Goal: Contribute content: Add original content to the website for others to see

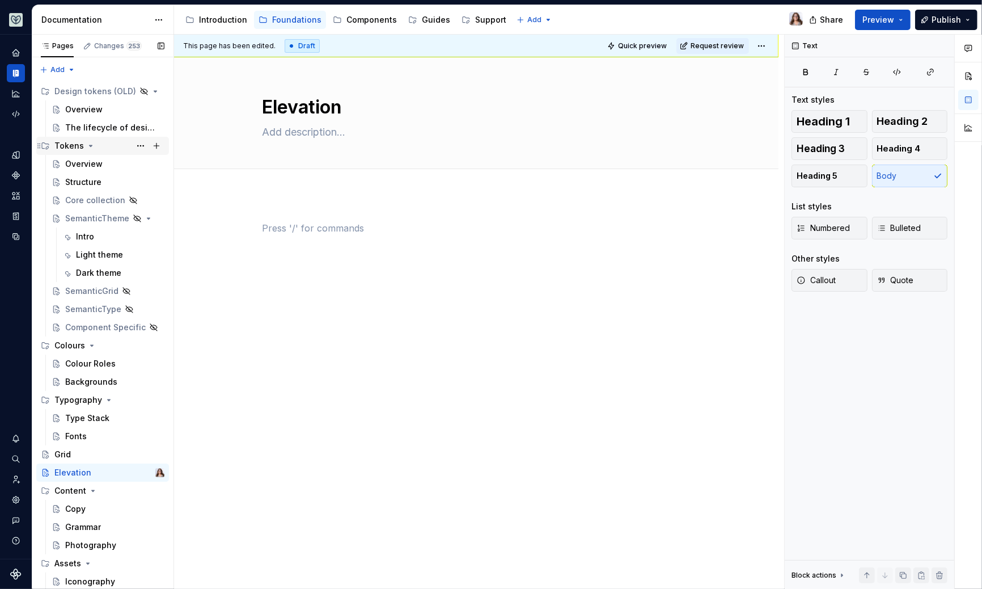
scroll to position [53, 0]
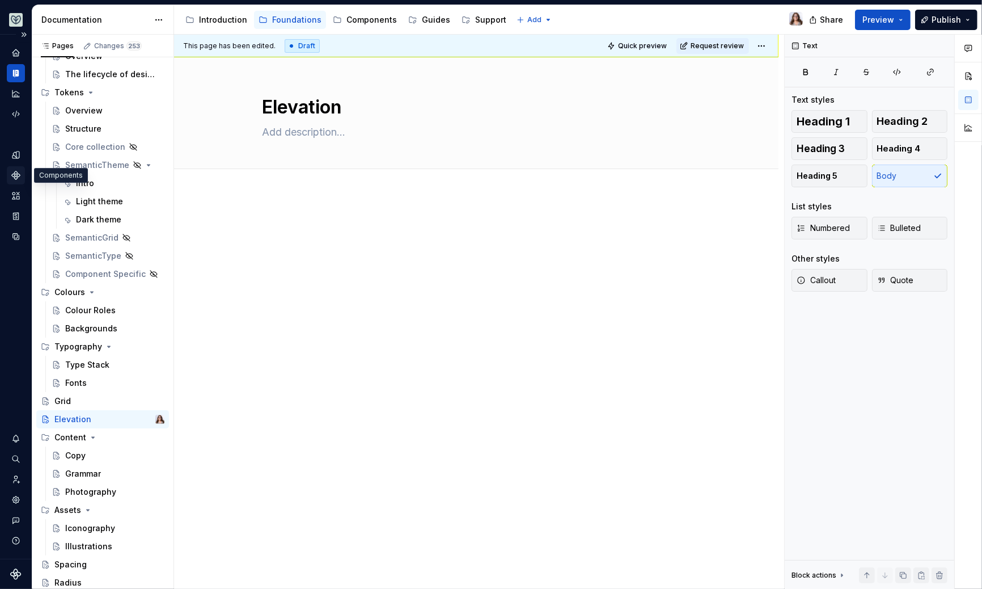
click at [18, 171] on icon "Components" at bounding box center [16, 175] width 10 height 10
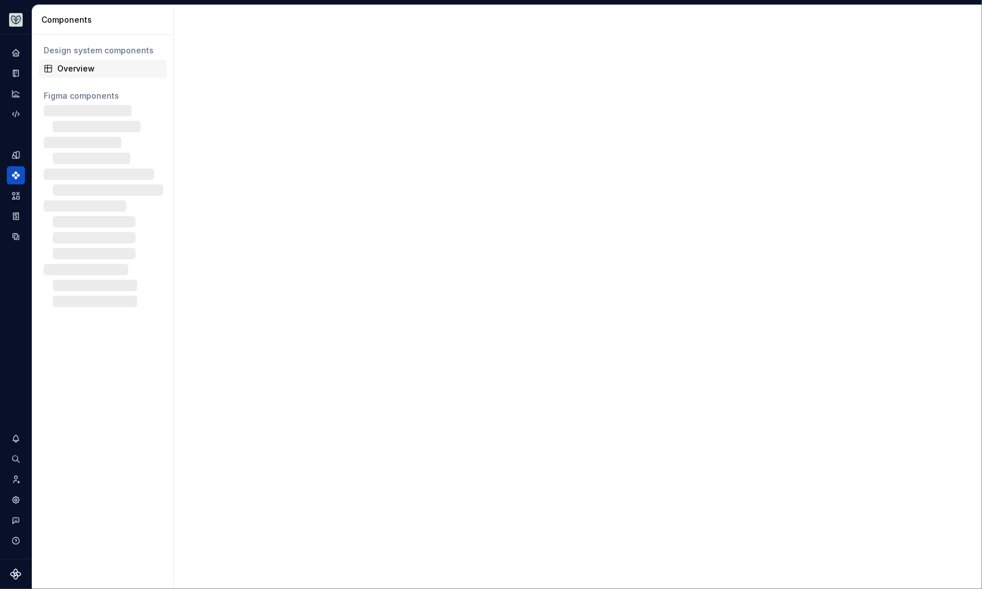
click at [87, 74] on div "Overview" at bounding box center [109, 68] width 105 height 11
click at [98, 66] on div "Overview" at bounding box center [109, 68] width 105 height 11
click at [104, 66] on div "Overview" at bounding box center [109, 68] width 105 height 11
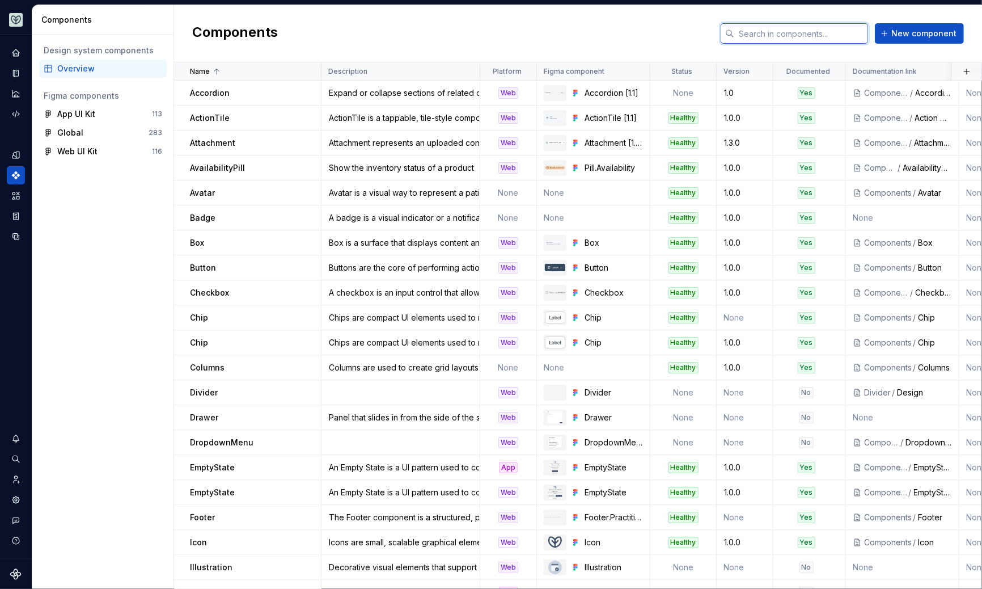
click at [787, 30] on input "text" at bounding box center [801, 33] width 134 height 20
type input "."
click at [894, 37] on button "New component" at bounding box center [919, 33] width 89 height 20
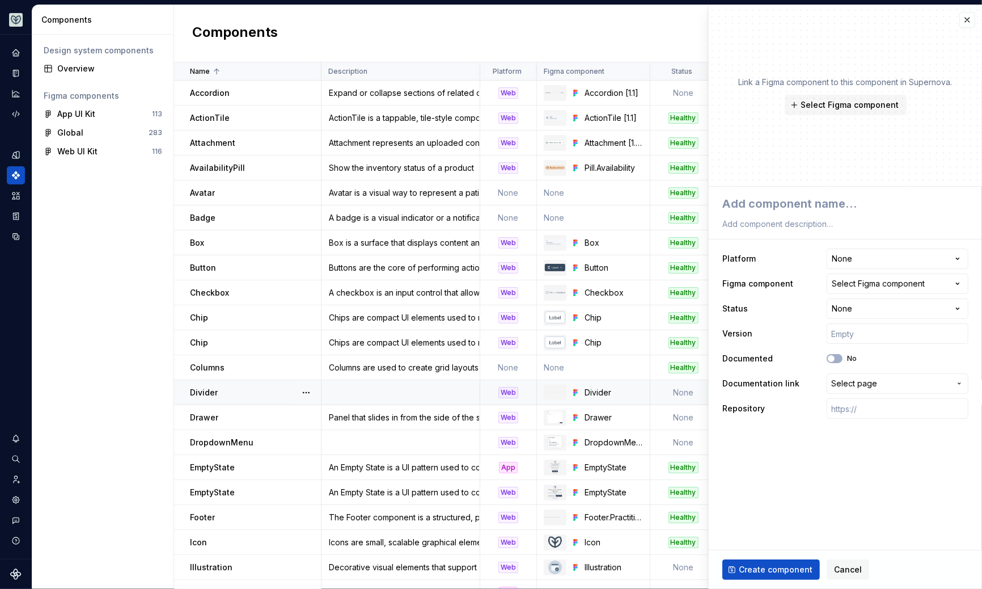
type textarea "*"
click at [859, 257] on html "Aviary Dataset Fullscript Components Design system components Overview Figma co…" at bounding box center [491, 294] width 982 height 589
click at [795, 280] on html "Aviary Dataset Fullscript Components Design system components Overview Figma co…" at bounding box center [491, 294] width 982 height 589
click at [845, 280] on div "Select Figma component" at bounding box center [878, 283] width 93 height 11
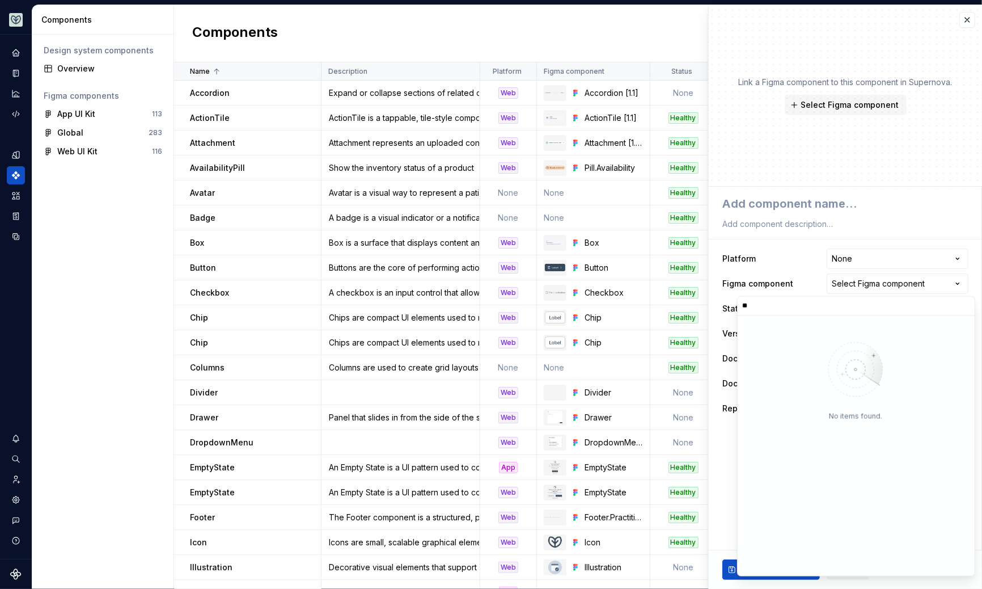
type input "*"
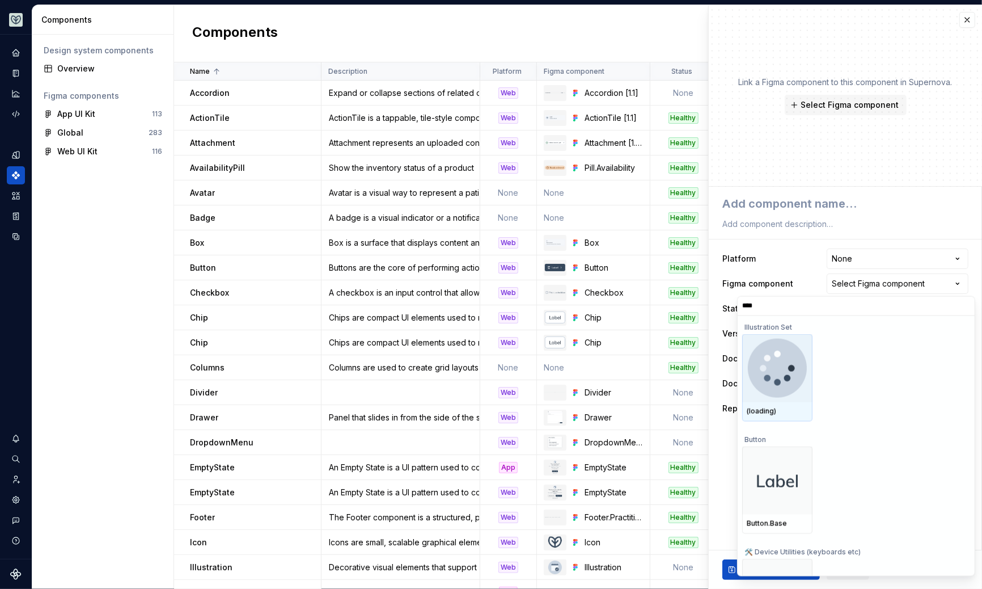
type input "*****"
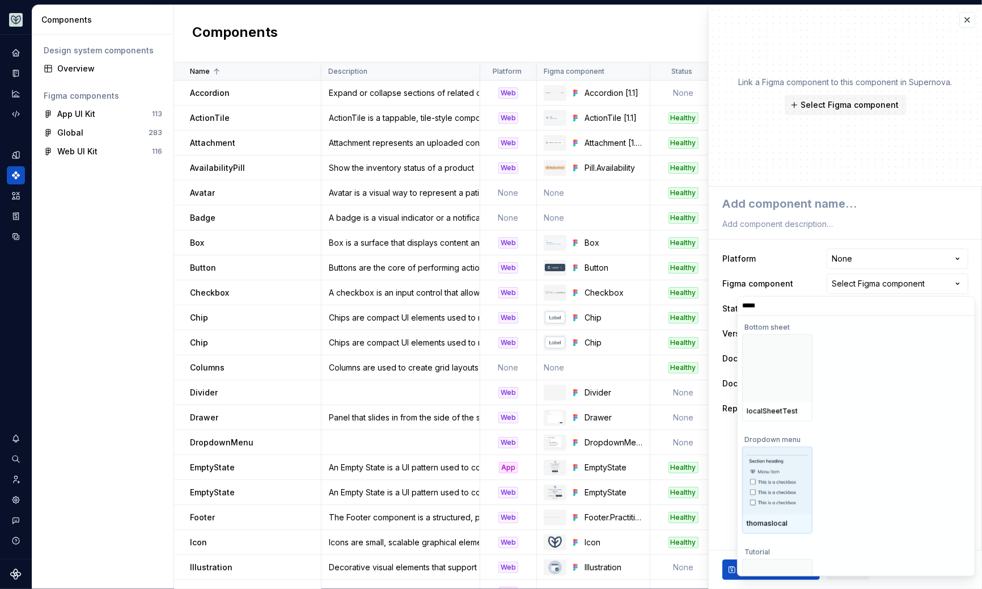
scroll to position [69, 0]
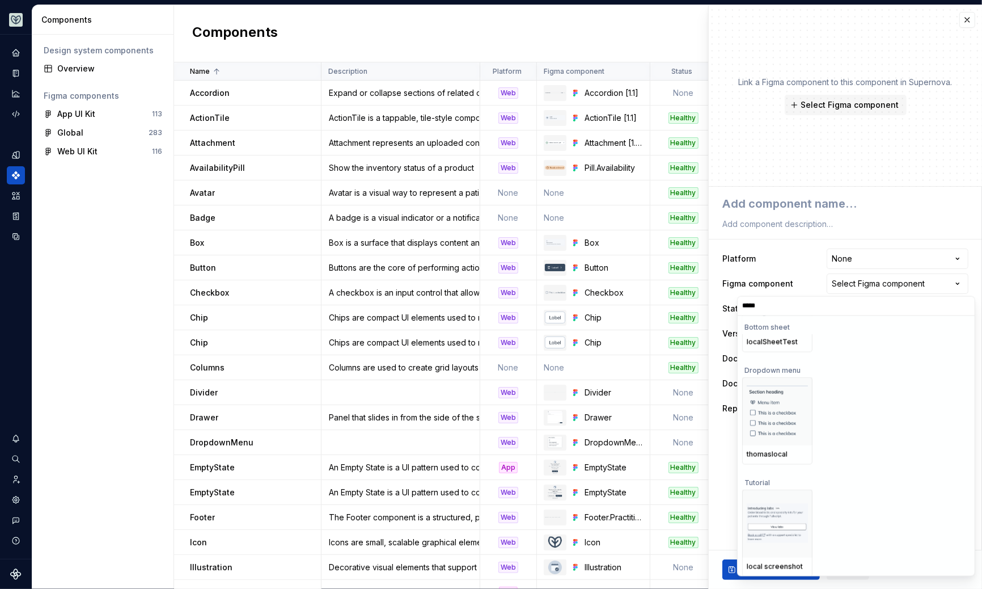
click at [791, 243] on html "Aviary Dataset Fullscript Components Design system components Overview Figma co…" at bounding box center [491, 294] width 982 height 589
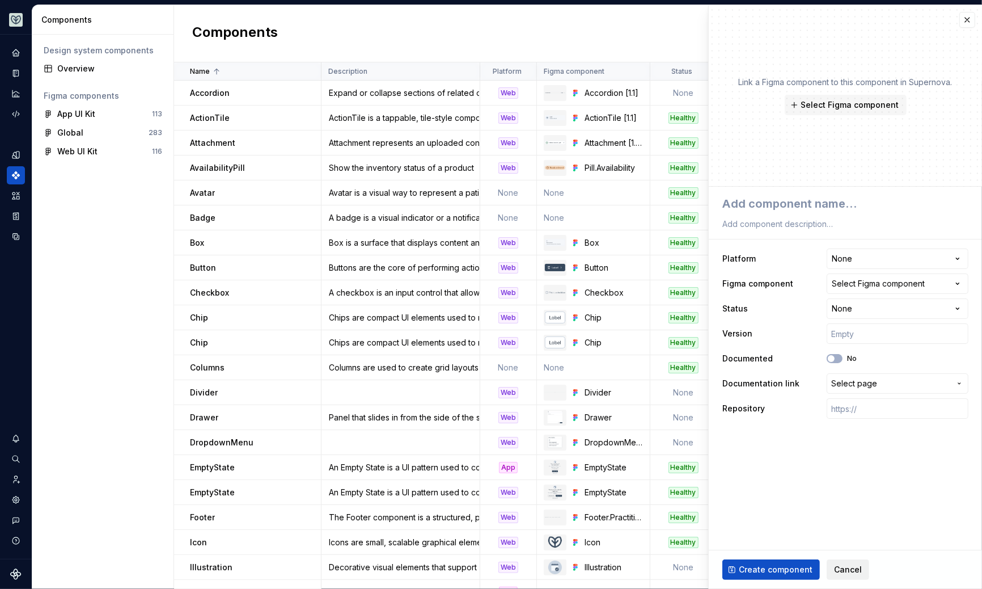
click at [828, 563] on button "Cancel" at bounding box center [848, 569] width 43 height 20
